Goal: Find specific page/section: Find specific page/section

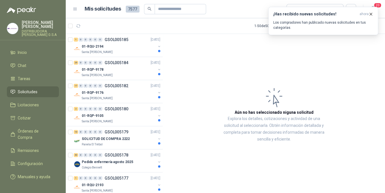
click at [174, 68] on article "Aún no has seleccionado niguna solicitud Explora los detalles, cotizaciones y a…" at bounding box center [274, 114] width 222 height 161
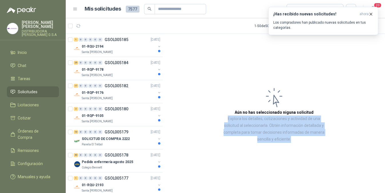
click at [174, 68] on article "Aún no has seleccionado niguna solicitud Explora los detalles, cotizaciones y a…" at bounding box center [274, 114] width 222 height 161
click at [174, 65] on article "Aún no has seleccionado niguna solicitud Explora los detalles, cotizaciones y a…" at bounding box center [274, 114] width 222 height 161
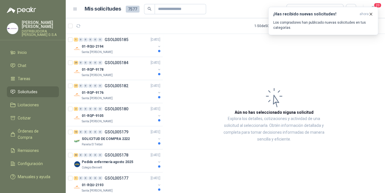
click at [174, 65] on article "Aún no has seleccionado niguna solicitud Explora los detalles, cotizaciones y a…" at bounding box center [274, 114] width 222 height 161
